Goal: Task Accomplishment & Management: Manage account settings

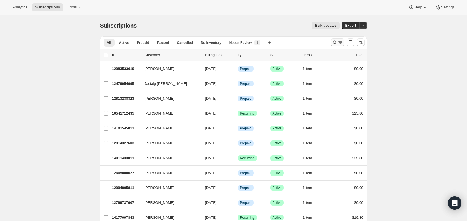
click at [338, 42] on icon "Search and filter results" at bounding box center [341, 43] width 6 height 6
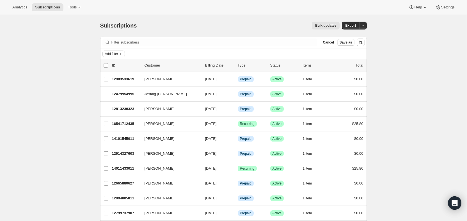
click at [105, 54] on span "Add filter" at bounding box center [111, 54] width 13 height 4
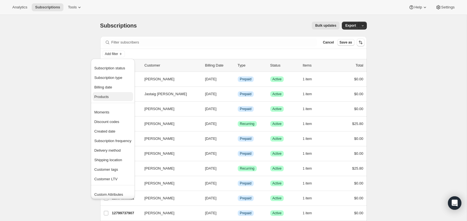
click at [113, 98] on span "Products" at bounding box center [112, 97] width 37 height 6
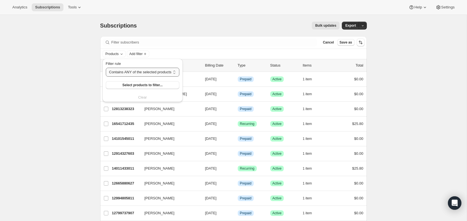
click at [124, 72] on select "Contains ANY of the selected products Contains ALL of the selected products Con…" at bounding box center [143, 72] width 74 height 9
click at [106, 68] on select "Contains ANY of the selected products Contains ALL of the selected products Con…" at bounding box center [143, 72] width 74 height 9
click at [111, 84] on button "Select products to filter..." at bounding box center [143, 85] width 74 height 8
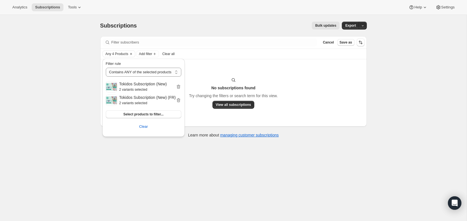
click at [74, 93] on div "Subscriptions. This page is ready Subscriptions Bulk updates More actions Bulk …" at bounding box center [233, 125] width 467 height 221
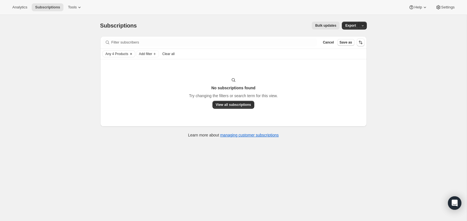
click at [115, 56] on button "Any 4 Products" at bounding box center [116, 54] width 26 height 6
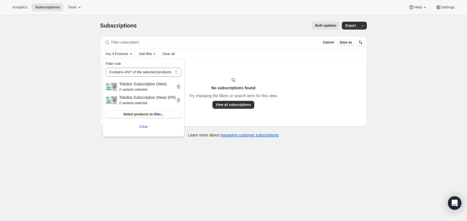
click at [74, 60] on div "Subscriptions. This page is ready Subscriptions Bulk updates More actions Bulk …" at bounding box center [233, 125] width 467 height 221
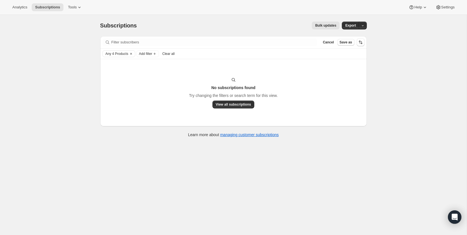
click at [66, 111] on div "Subscriptions. This page is ready Subscriptions Bulk updates More actions Bulk …" at bounding box center [233, 132] width 467 height 235
click at [446, 5] on span "Settings" at bounding box center [447, 7] width 13 height 4
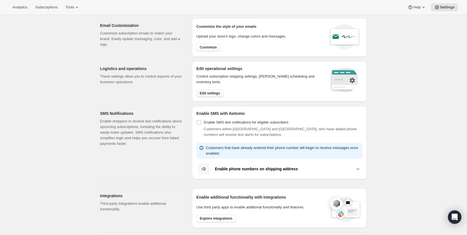
scroll to position [19, 0]
click at [211, 92] on span "Edit settings" at bounding box center [210, 93] width 20 height 4
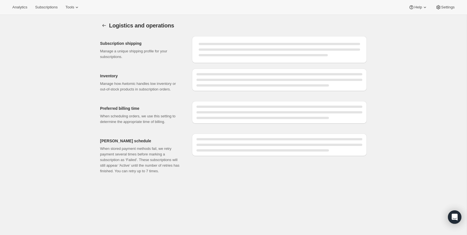
select select "DAY"
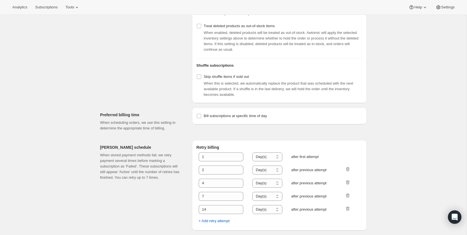
scroll to position [205, 0]
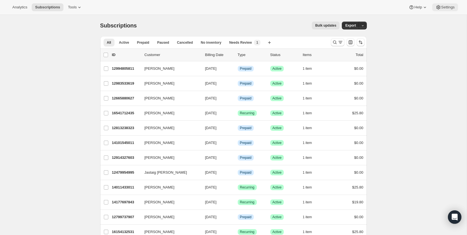
click at [439, 7] on icon at bounding box center [438, 7] width 6 height 6
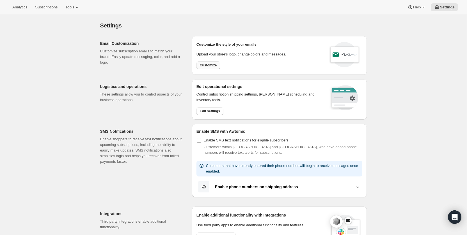
click at [201, 66] on span "Customize" at bounding box center [208, 65] width 17 height 4
select select "subscriptionMessage"
select select "5"
select select "15"
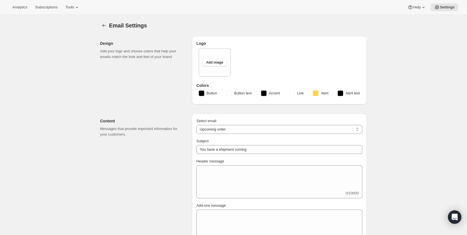
type input "Tokidos"
checkbox input "false"
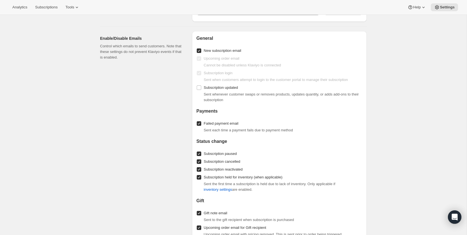
scroll to position [576, 0]
